Goal: Task Accomplishment & Management: Manage account settings

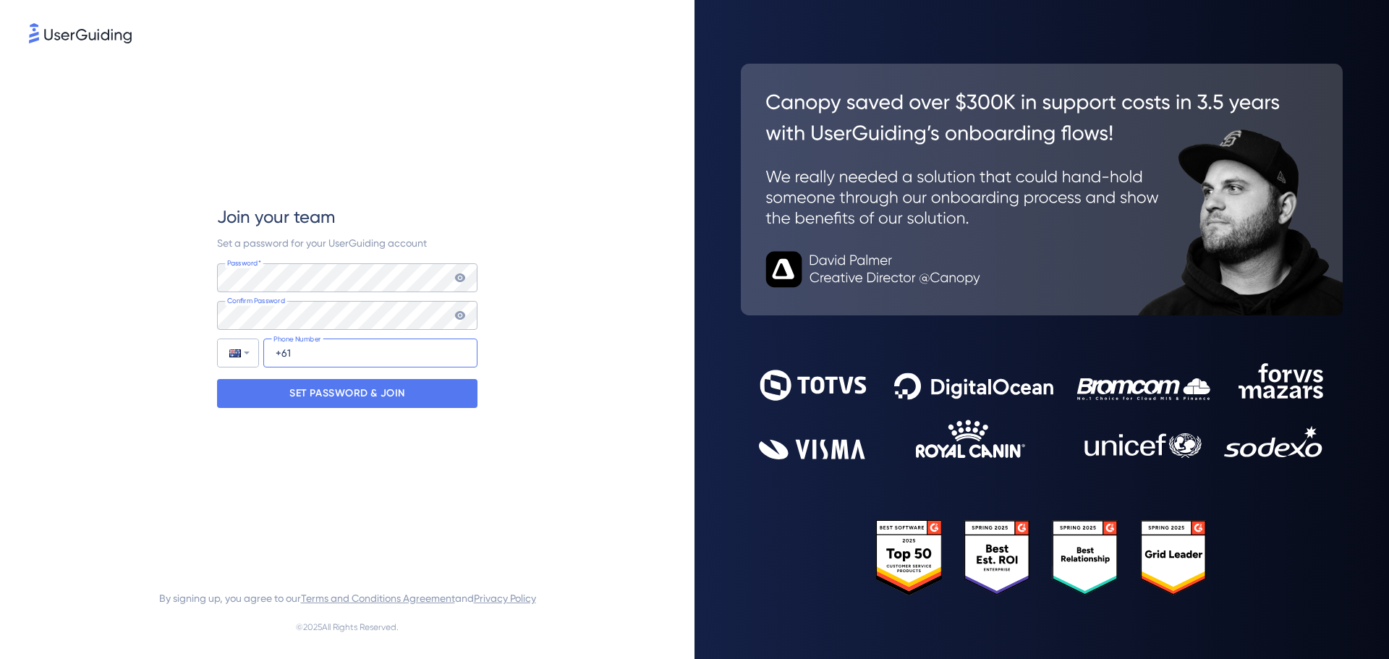
type input "+1"
type input "[PHONE_NUMBER]"
click at [327, 394] on p "SET PASSWORD & JOIN" at bounding box center [347, 393] width 116 height 23
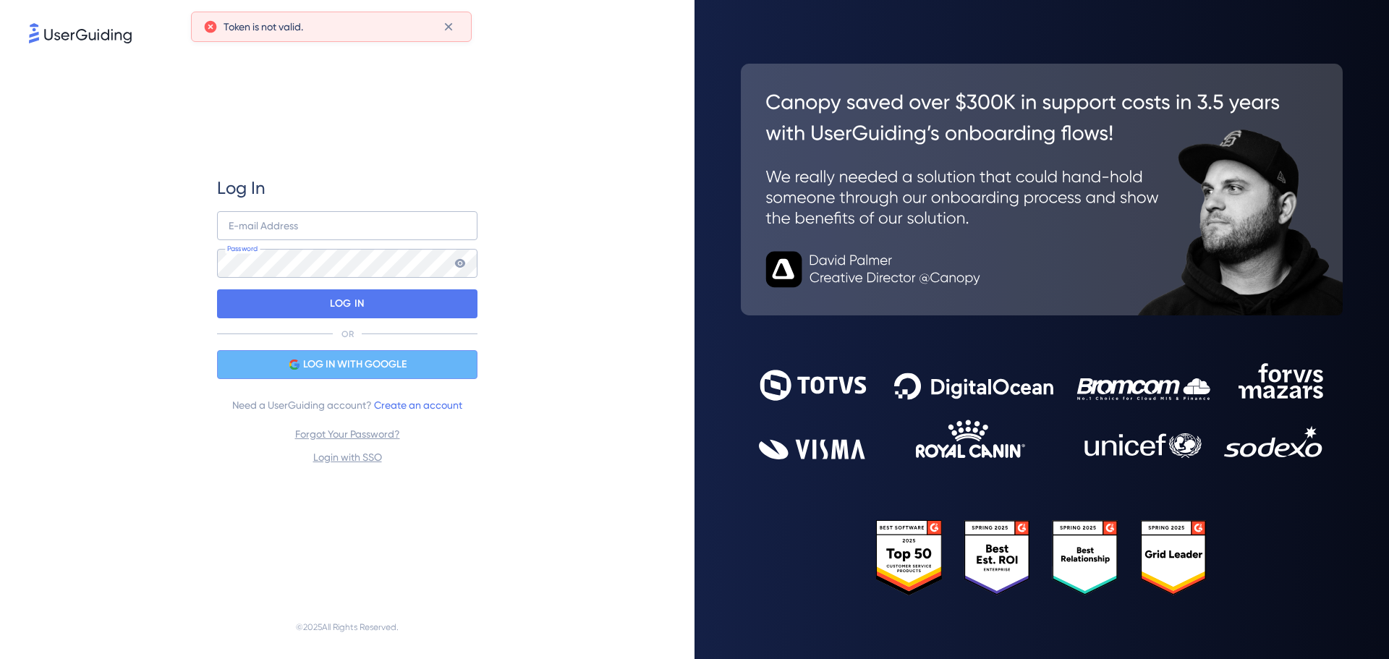
click at [348, 362] on span "LOG IN WITH GOOGLE" at bounding box center [354, 364] width 103 height 17
